Goal: Task Accomplishment & Management: Manage account settings

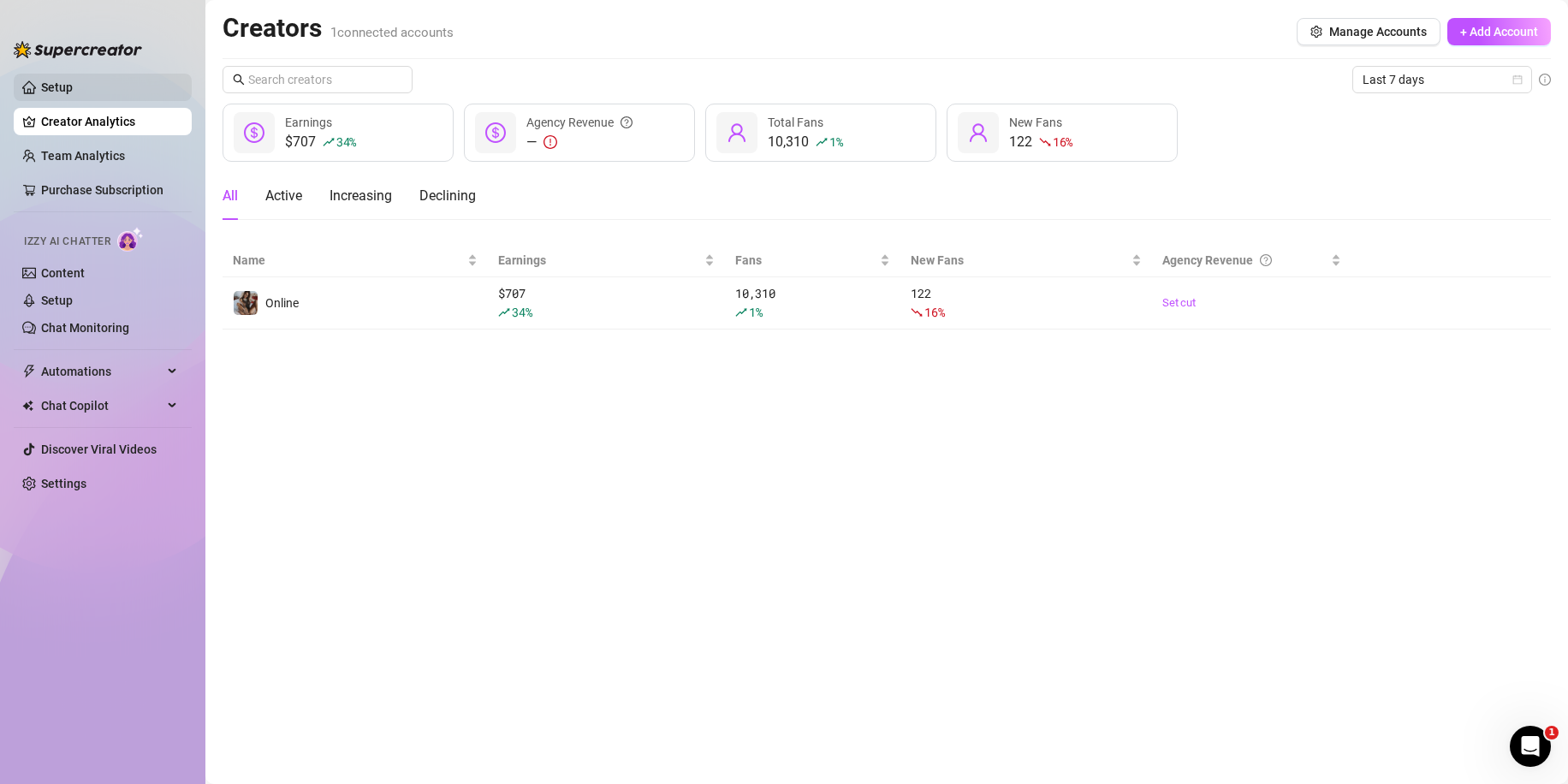
click at [73, 81] on link "Setup" at bounding box center [57, 88] width 32 height 14
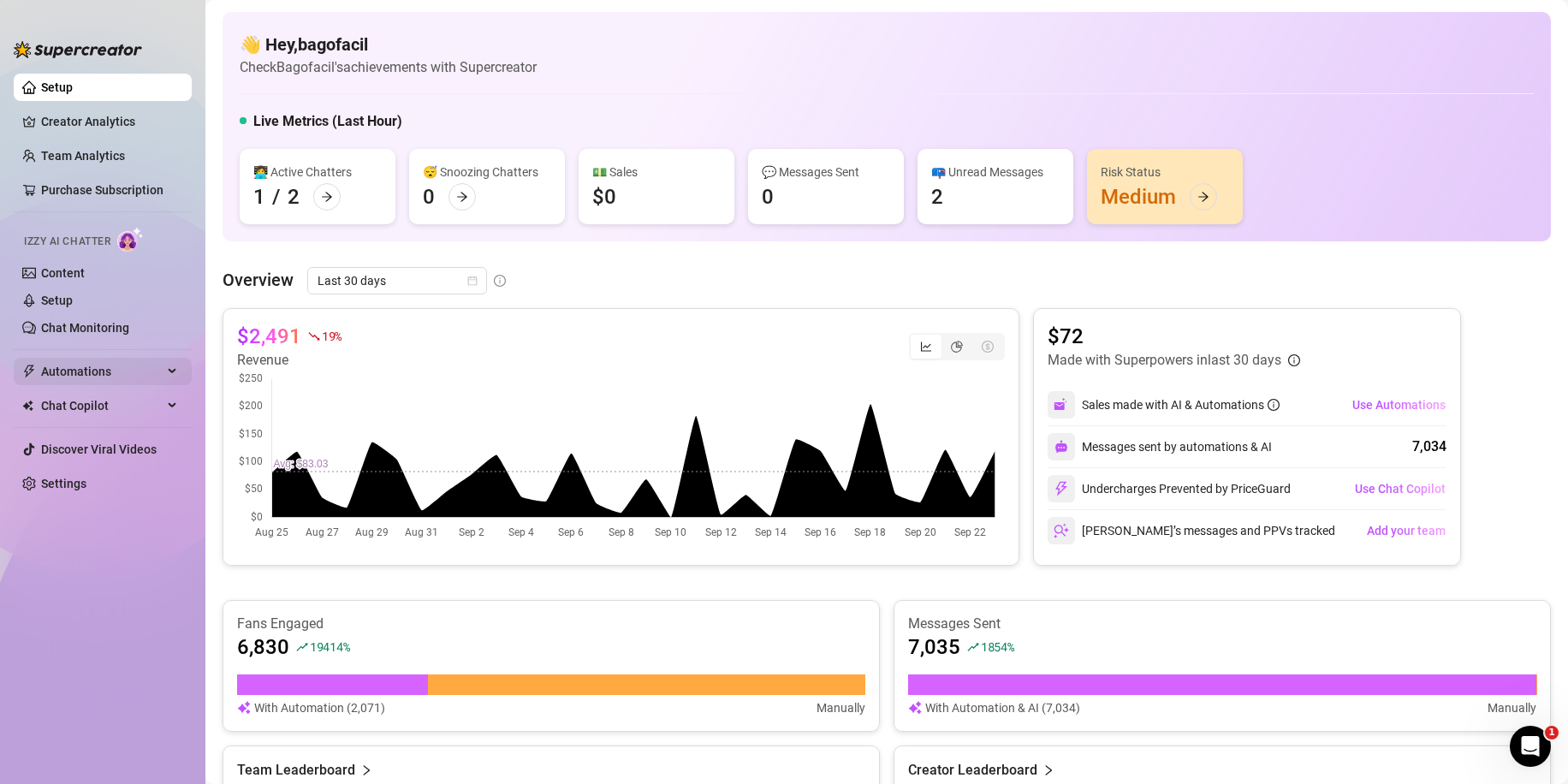
click at [87, 370] on span "Automations" at bounding box center [102, 371] width 122 height 27
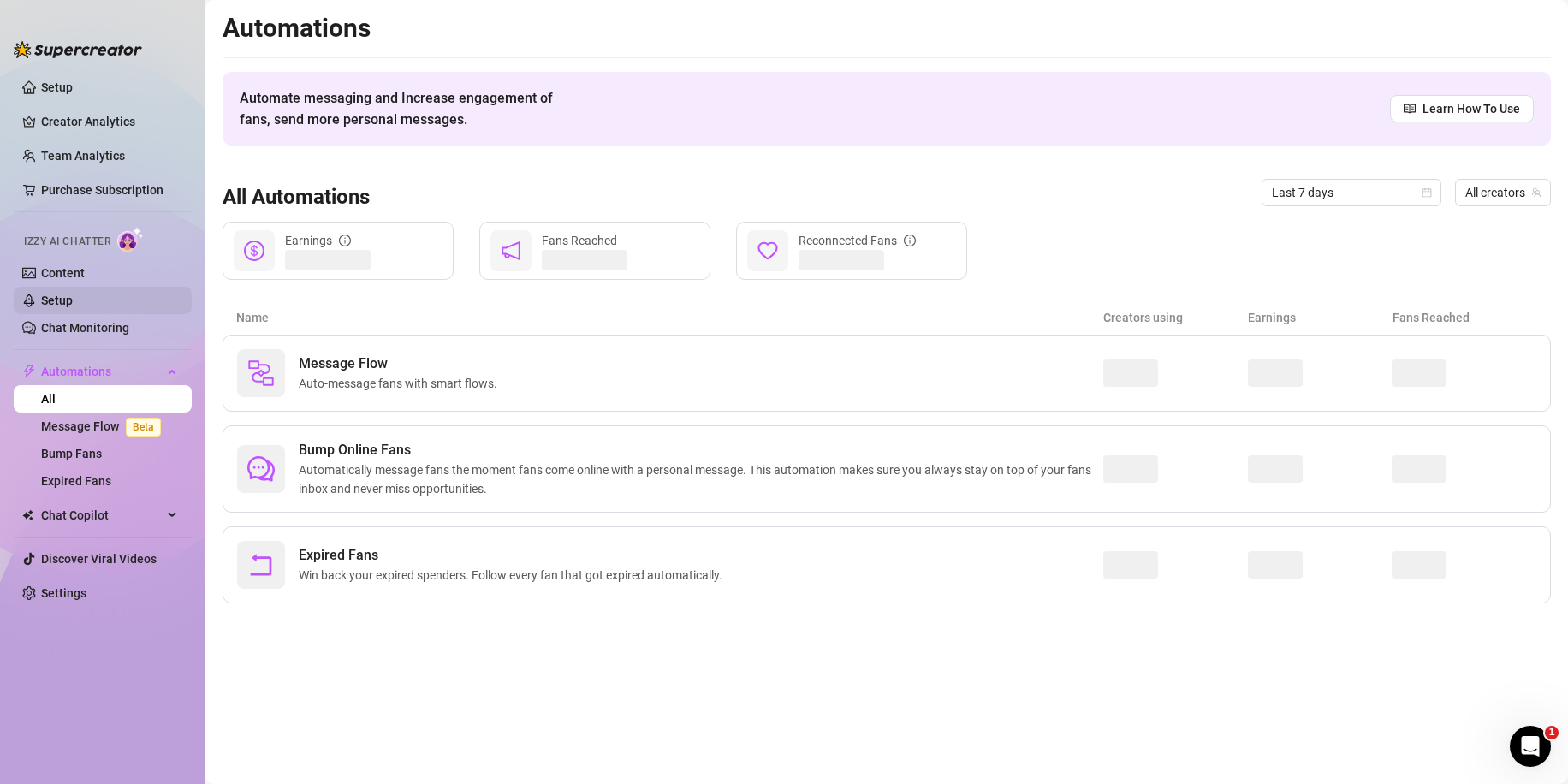
click at [73, 301] on link "Setup" at bounding box center [57, 300] width 32 height 14
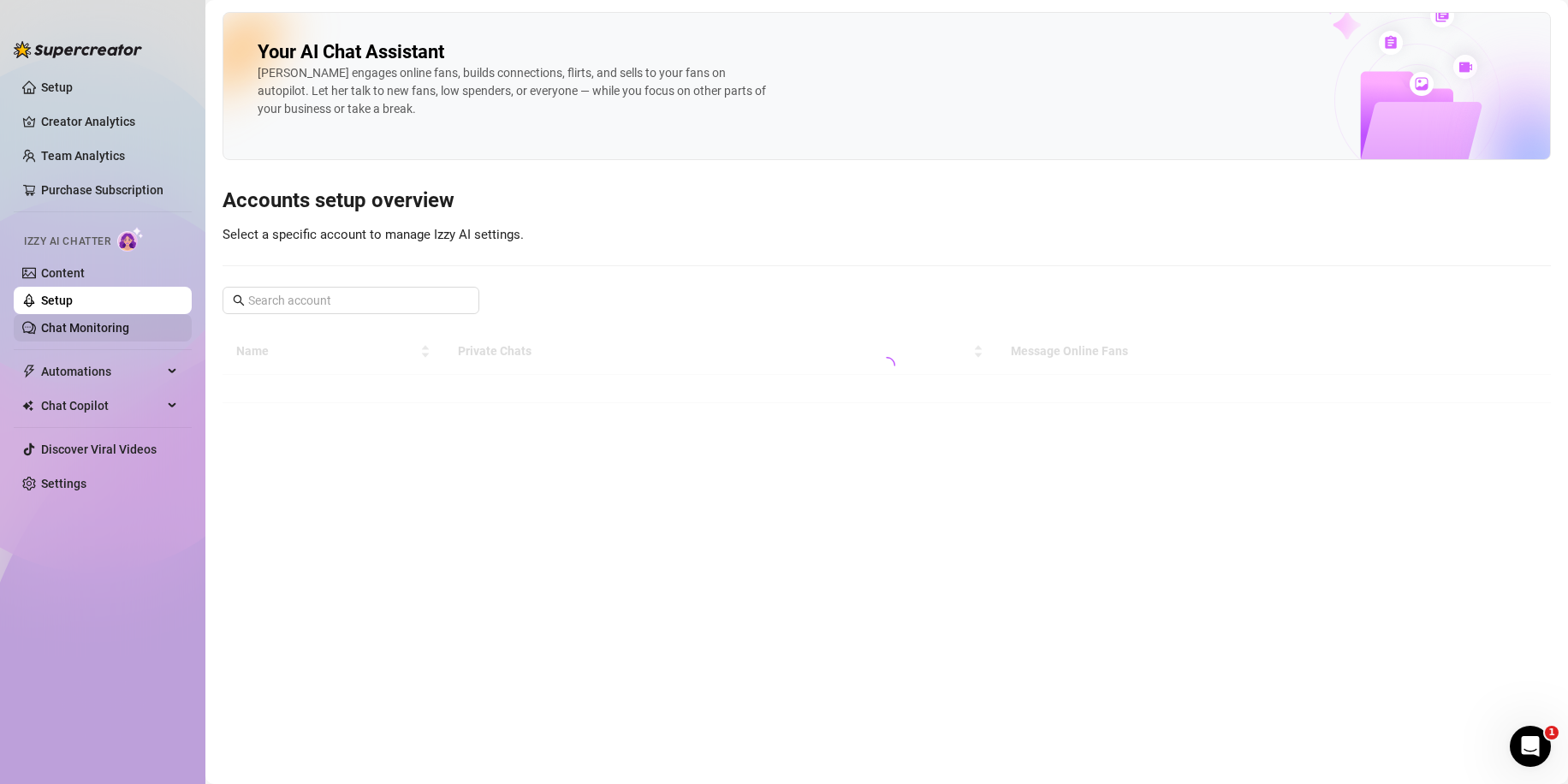
click at [93, 322] on link "Chat Monitoring" at bounding box center [85, 328] width 88 height 14
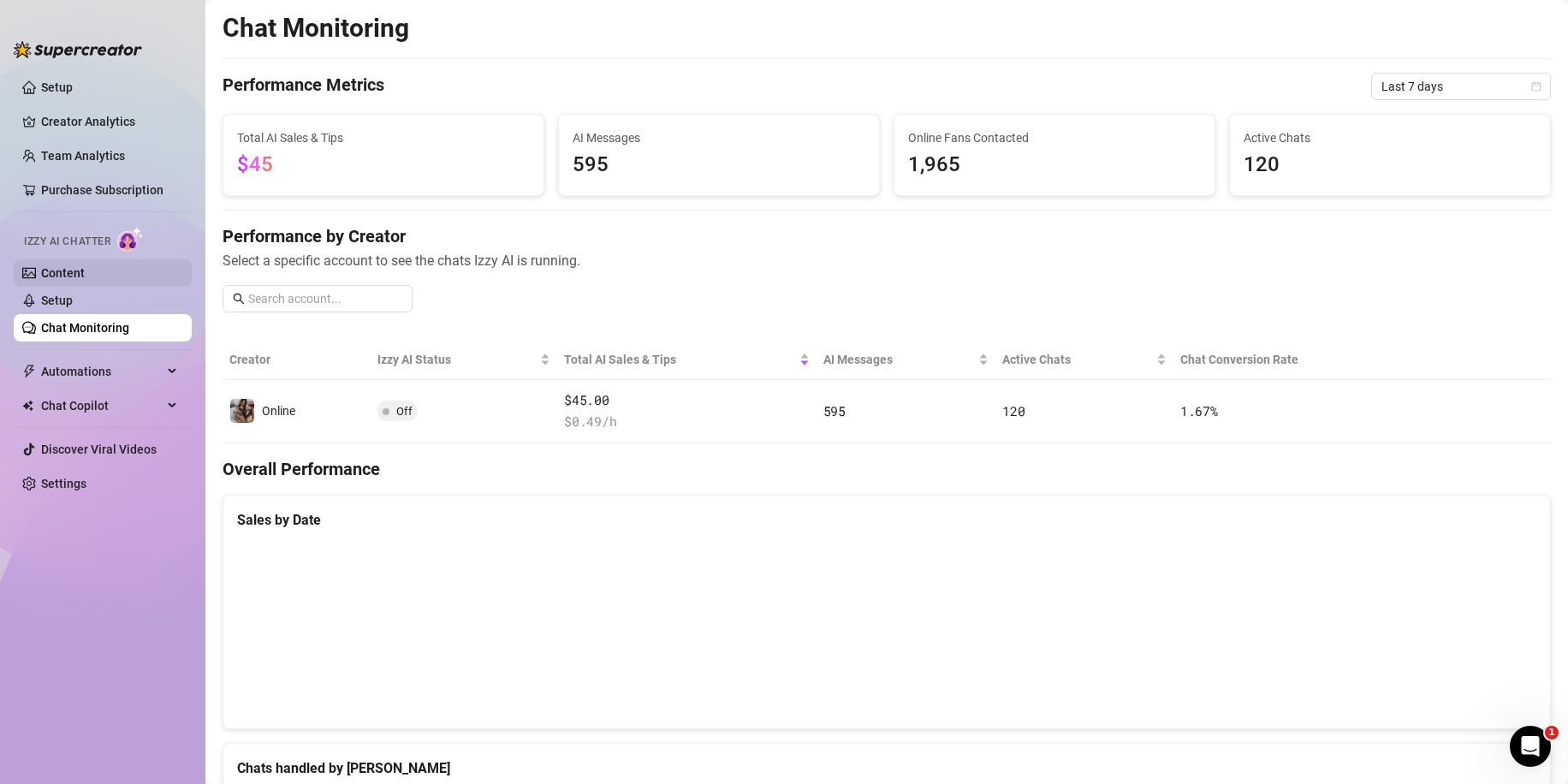
click at [85, 272] on link "Content" at bounding box center [63, 273] width 44 height 14
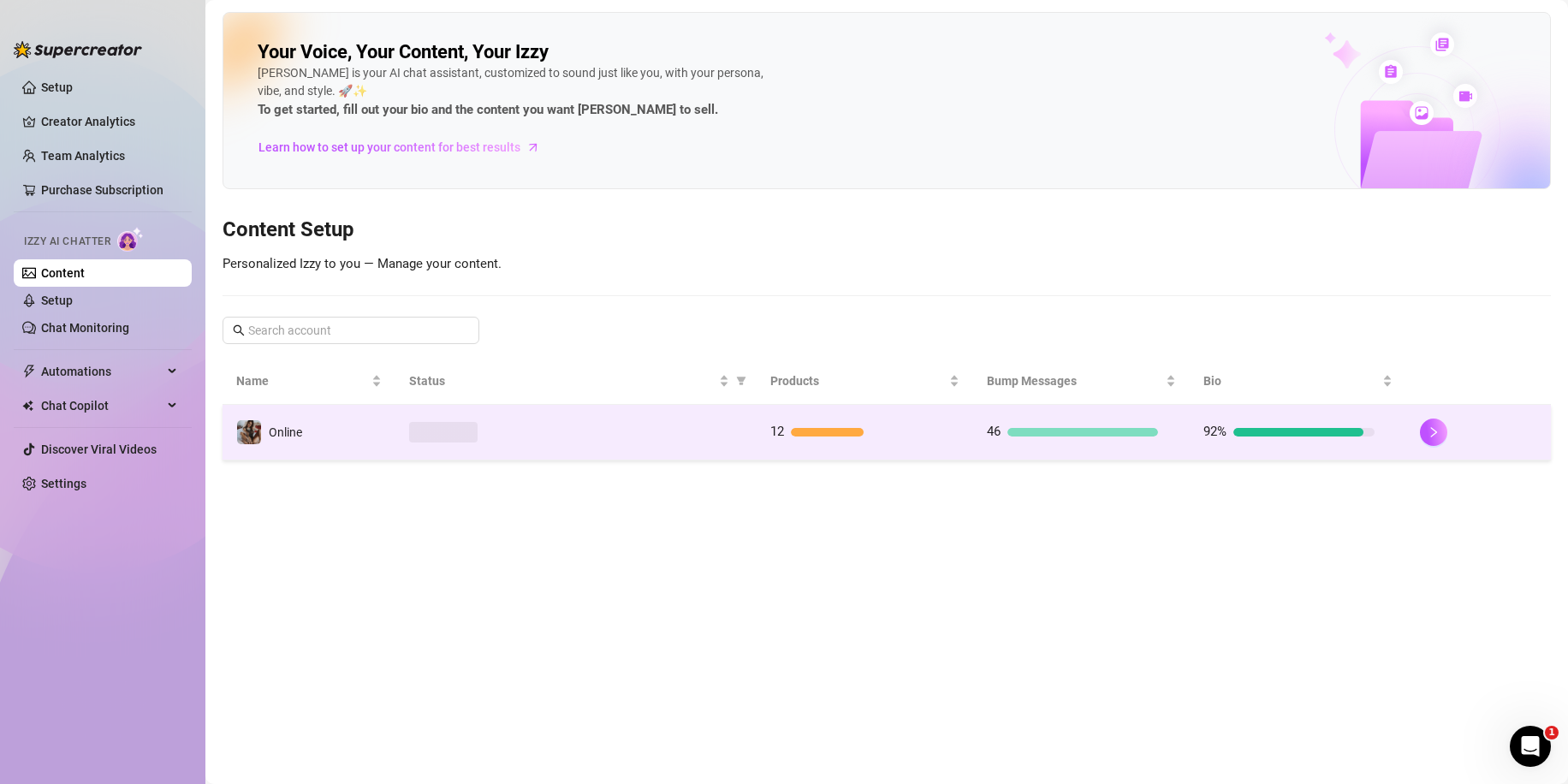
click at [368, 443] on td "Online" at bounding box center [308, 432] width 173 height 55
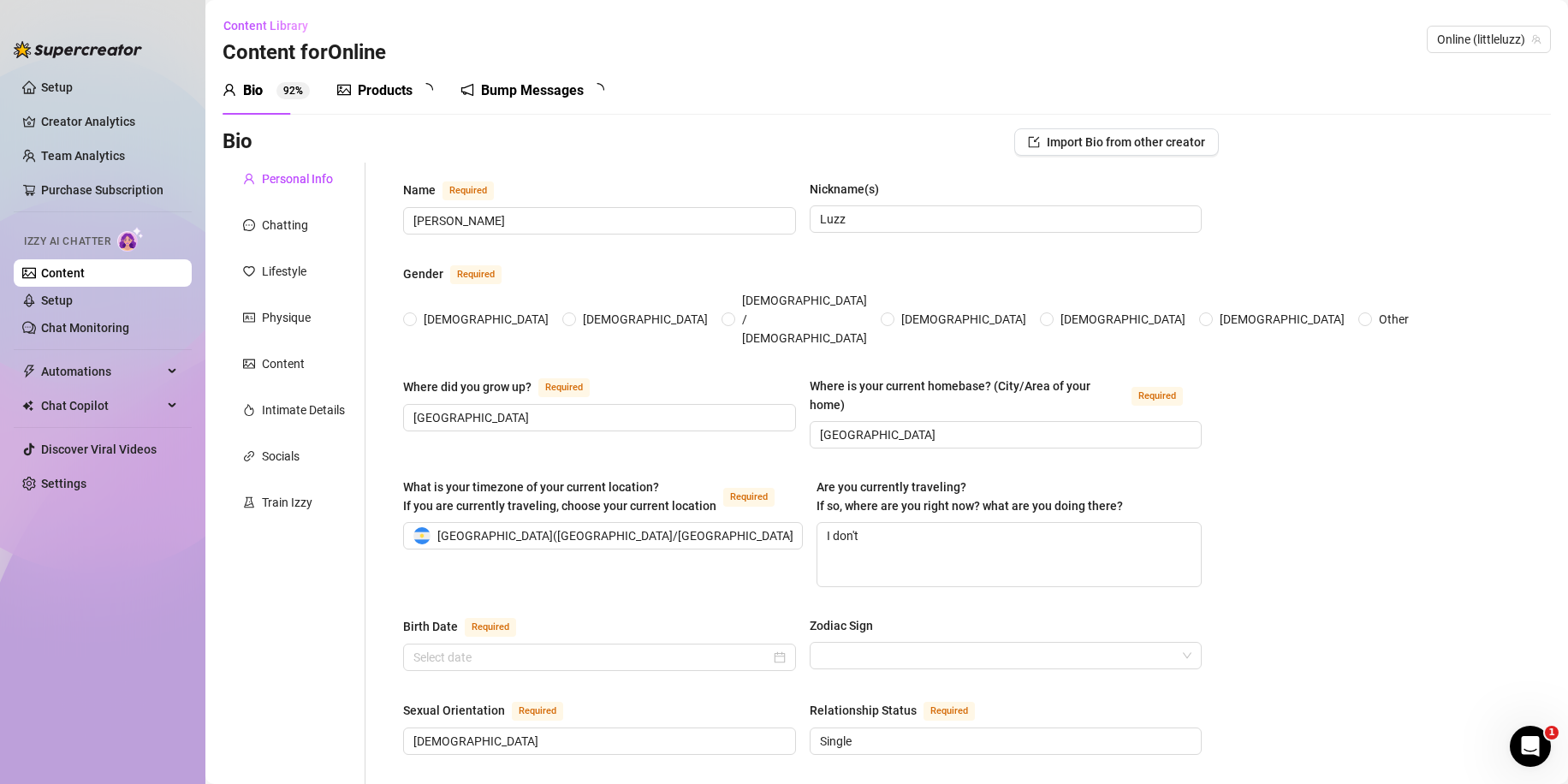
radio input "true"
type input "[DATE]"
click at [73, 298] on link "Setup" at bounding box center [57, 300] width 32 height 14
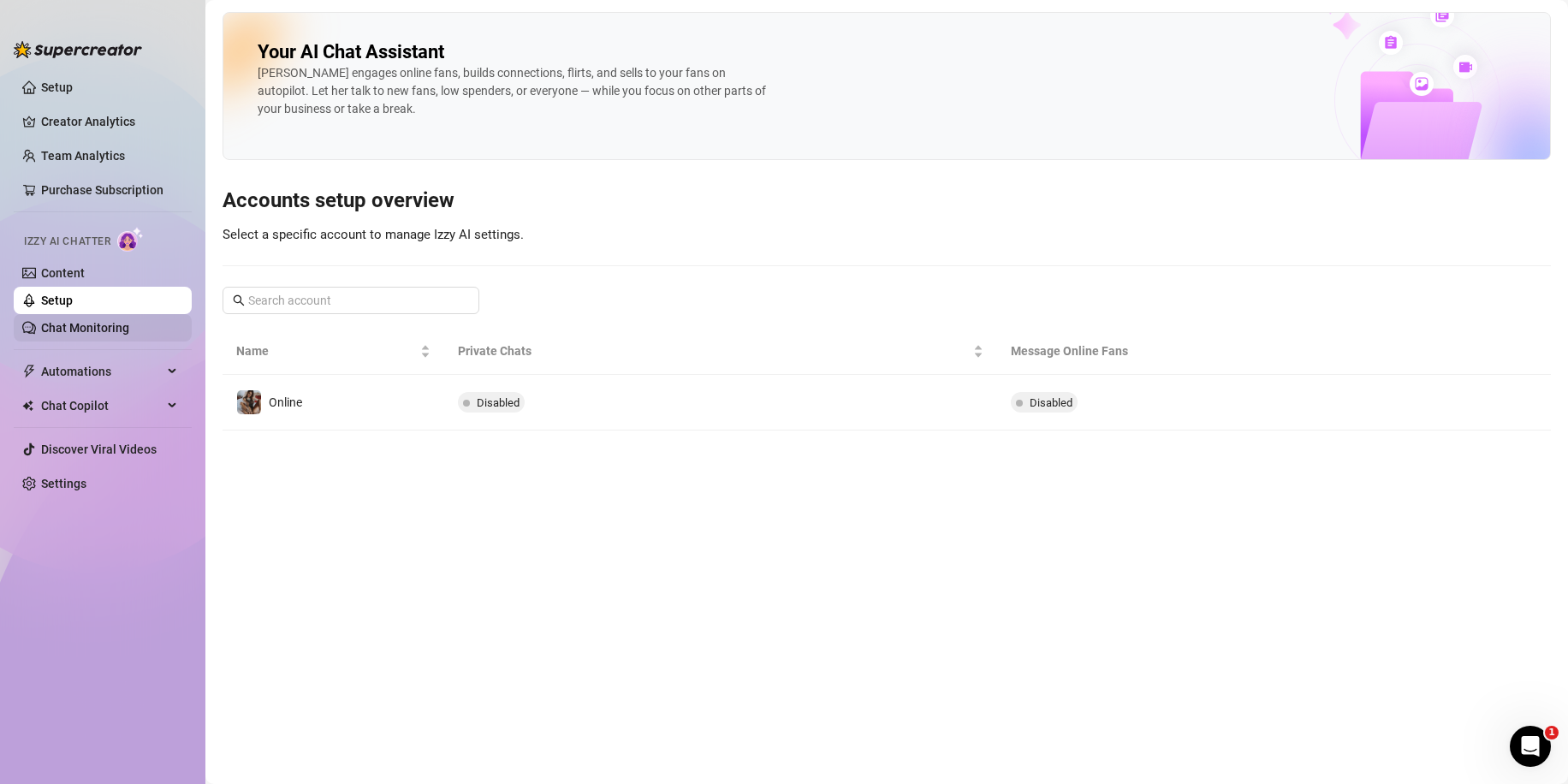
click at [114, 328] on link "Chat Monitoring" at bounding box center [85, 328] width 88 height 14
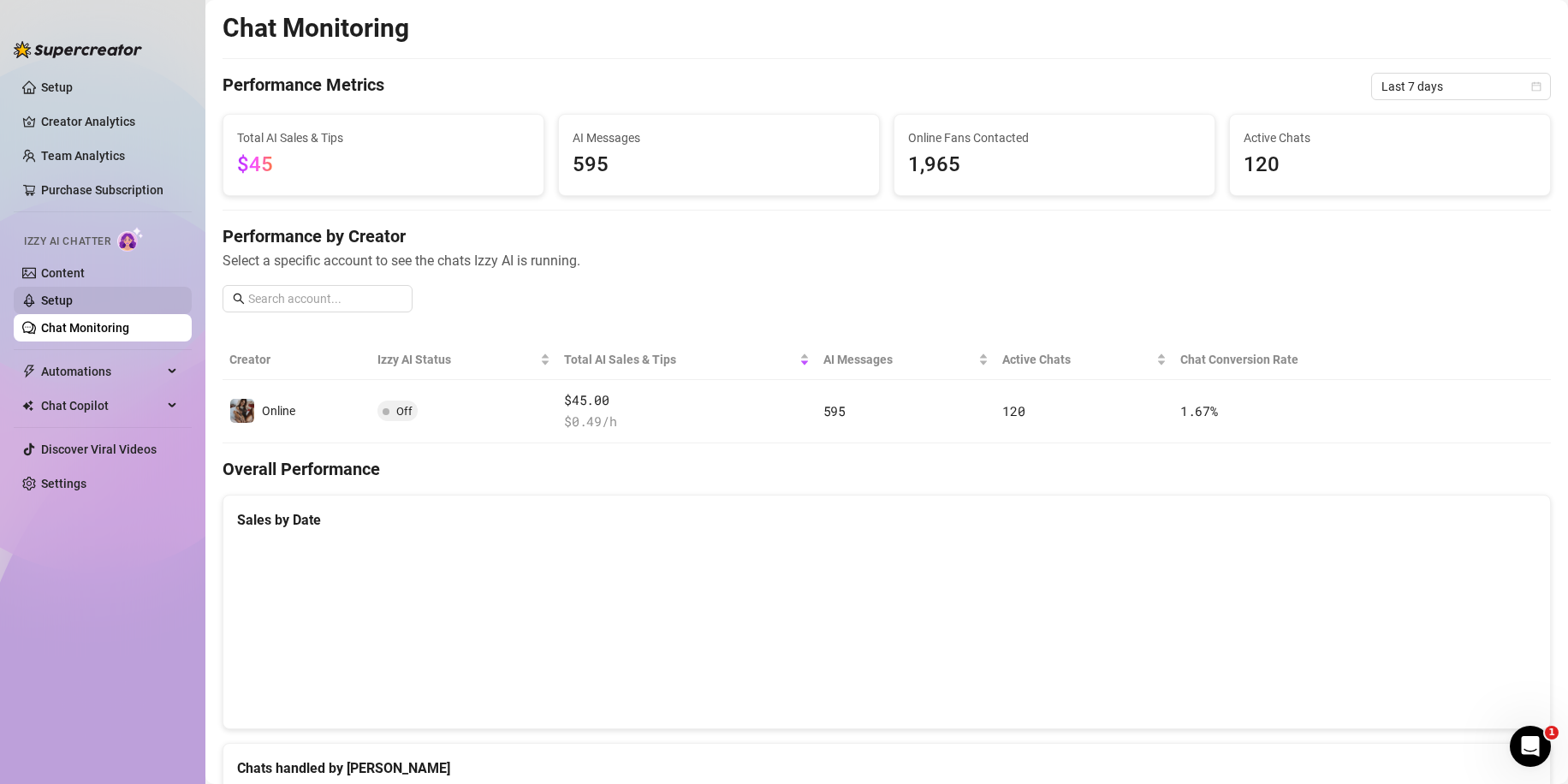
click at [73, 299] on link "Setup" at bounding box center [57, 300] width 32 height 14
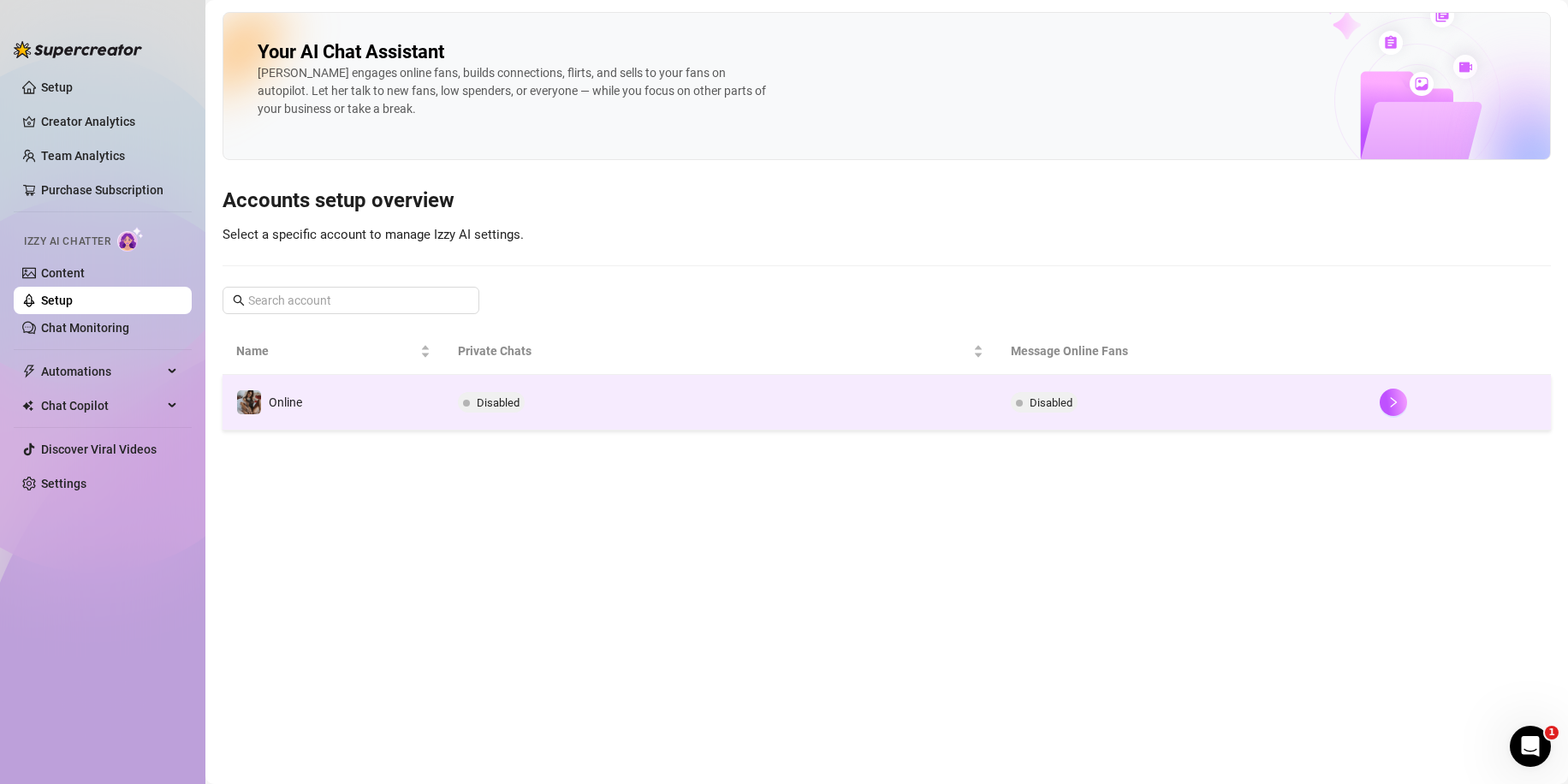
click at [504, 427] on td "Disabled" at bounding box center [721, 402] width 554 height 55
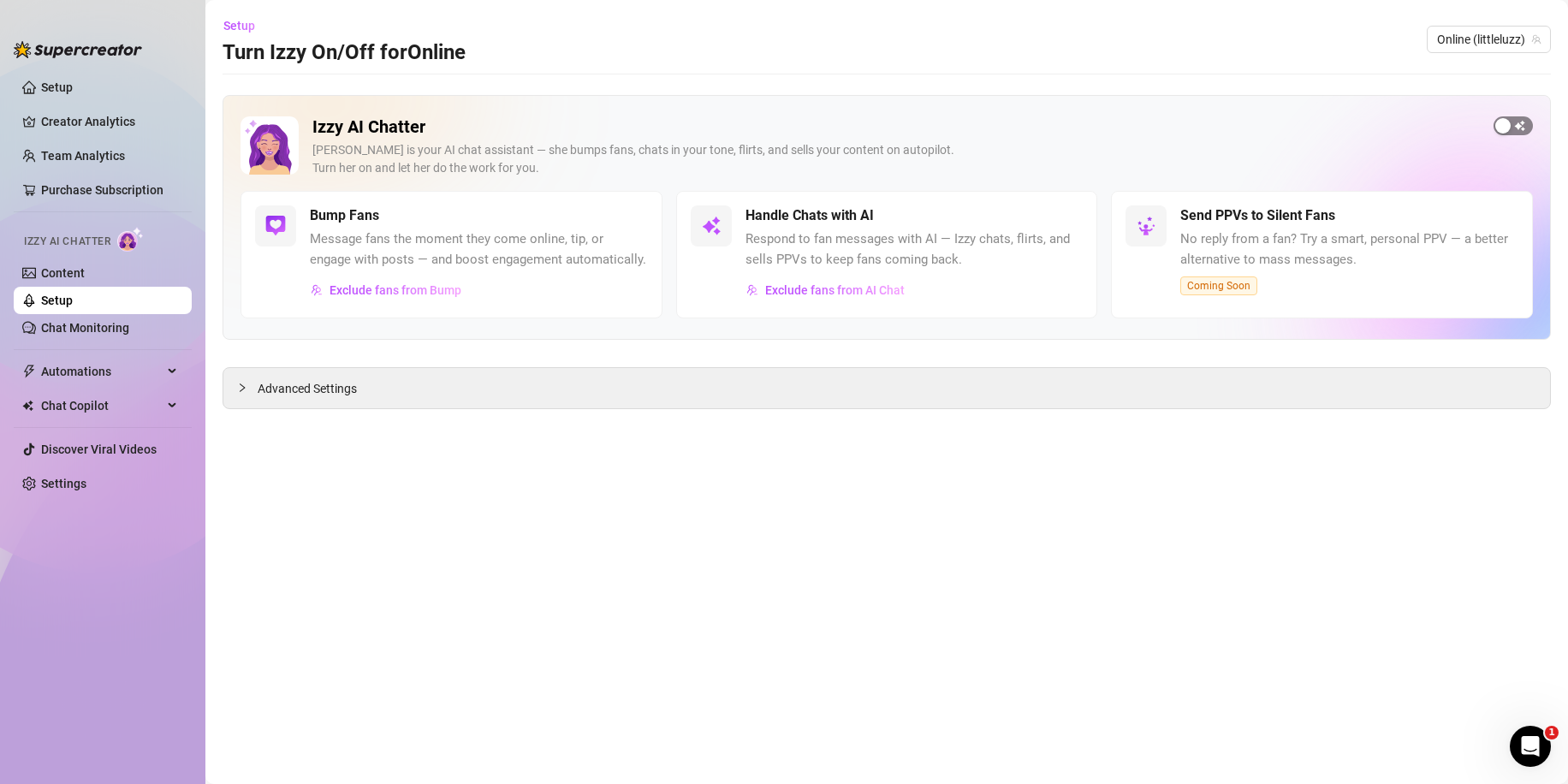
click at [1506, 118] on div "button" at bounding box center [1502, 126] width 16 height 16
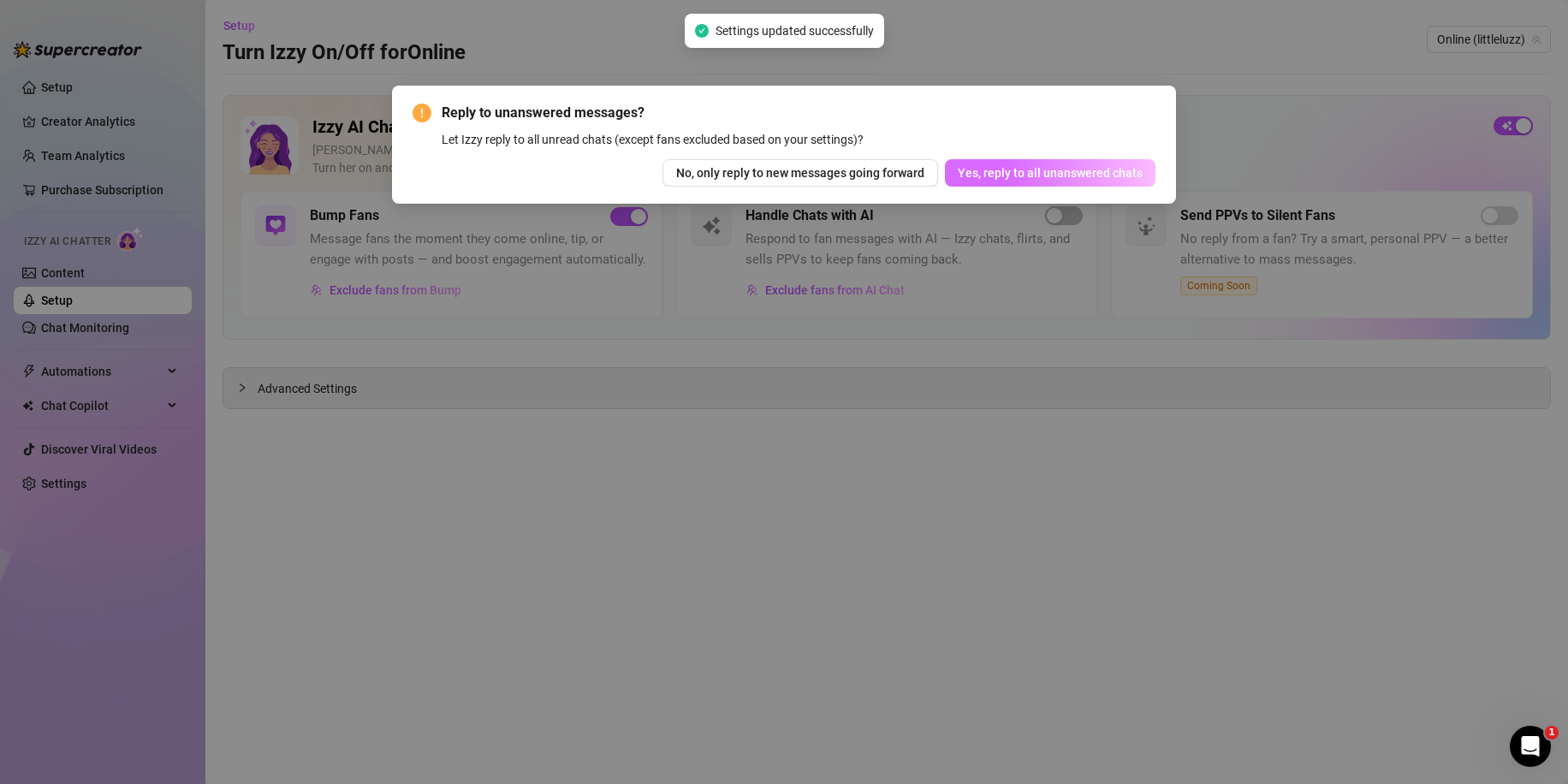
click at [999, 169] on span "Yes, reply to all unanswered chats" at bounding box center [1049, 173] width 185 height 14
